Goal: Information Seeking & Learning: Learn about a topic

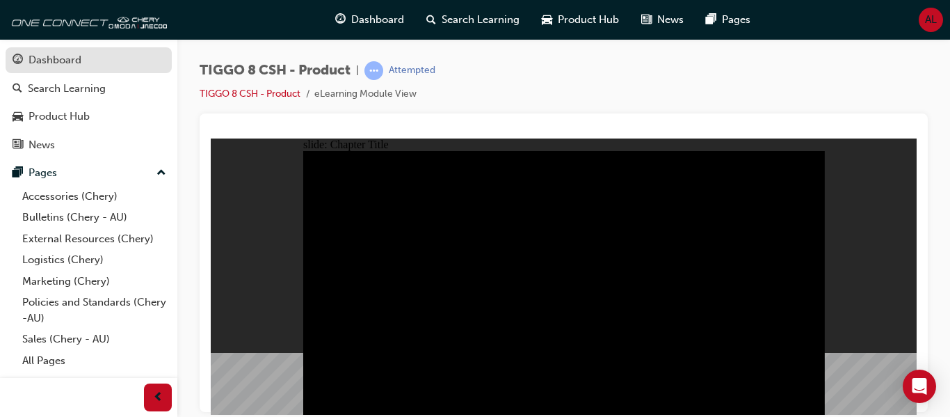
click at [29, 62] on div "Dashboard" at bounding box center [55, 60] width 53 height 16
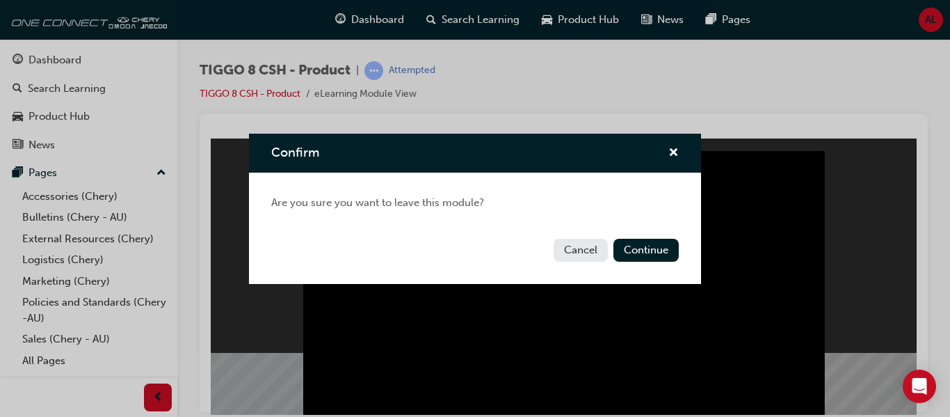
drag, startPoint x: 679, startPoint y: 156, endPoint x: 661, endPoint y: 150, distance: 19.1
click at [661, 150] on div "Confirm" at bounding box center [475, 154] width 452 height 40
click at [674, 151] on span "cross-icon" at bounding box center [673, 153] width 10 height 13
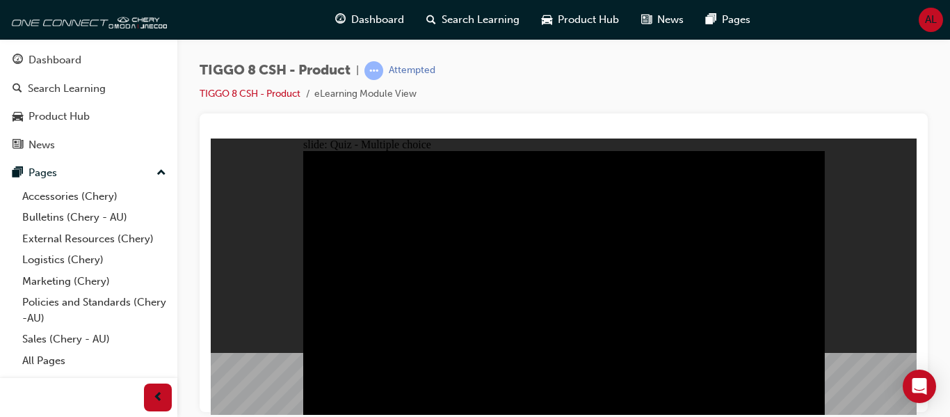
radio input "true"
